Goal: Check status: Check status

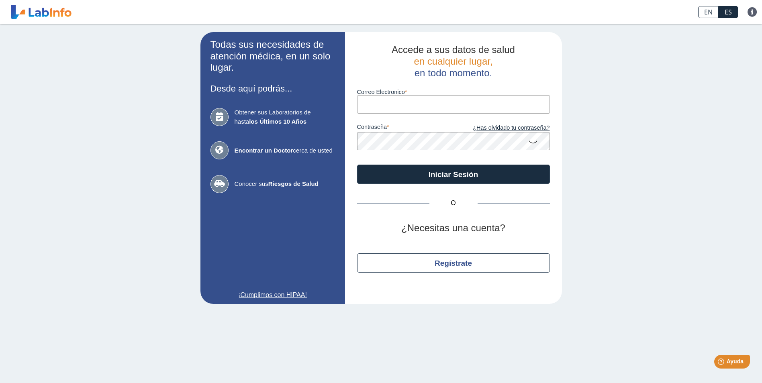
click at [374, 101] on input "Correo Electronico" at bounding box center [453, 104] width 193 height 18
type input "[EMAIL_ADDRESS][DOMAIN_NAME]"
click at [357, 165] on button "Iniciar Sesión" at bounding box center [453, 174] width 193 height 19
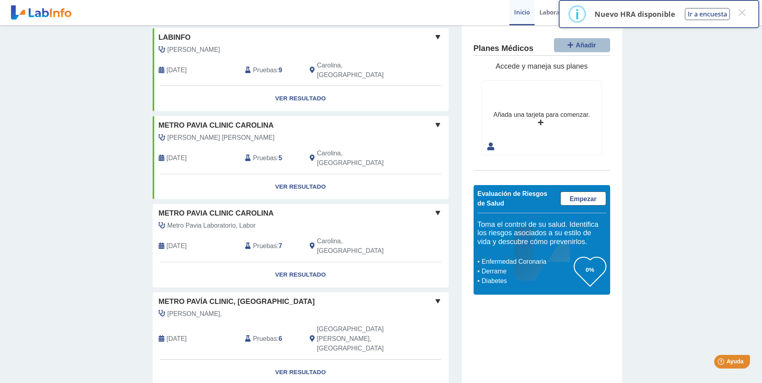
scroll to position [196, 0]
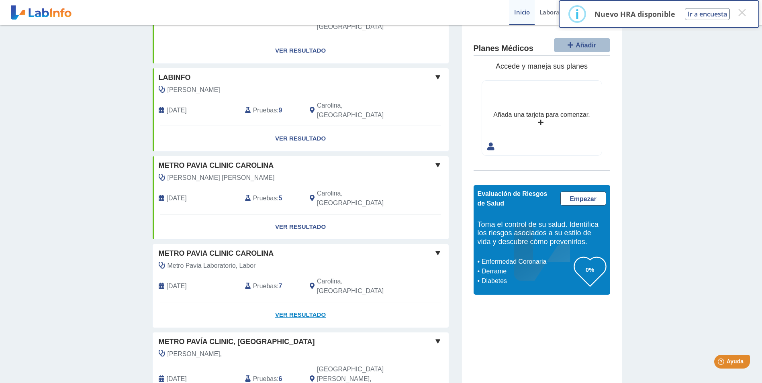
click at [298, 303] on link "Ver Resultado" at bounding box center [301, 315] width 296 height 25
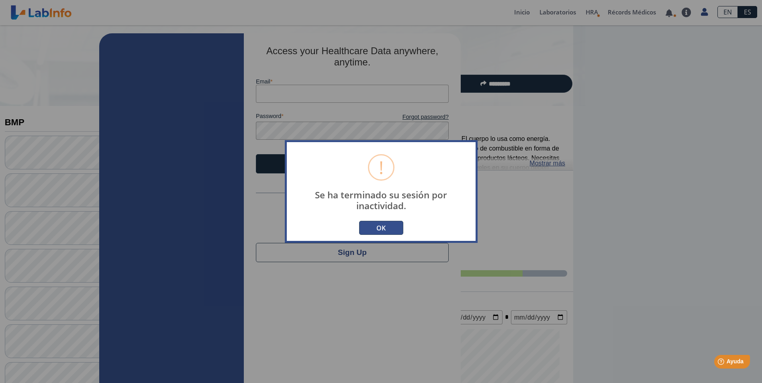
type input "[EMAIL_ADDRESS][DOMAIN_NAME]"
